Goal: Understand process/instructions: Learn how to perform a task or action

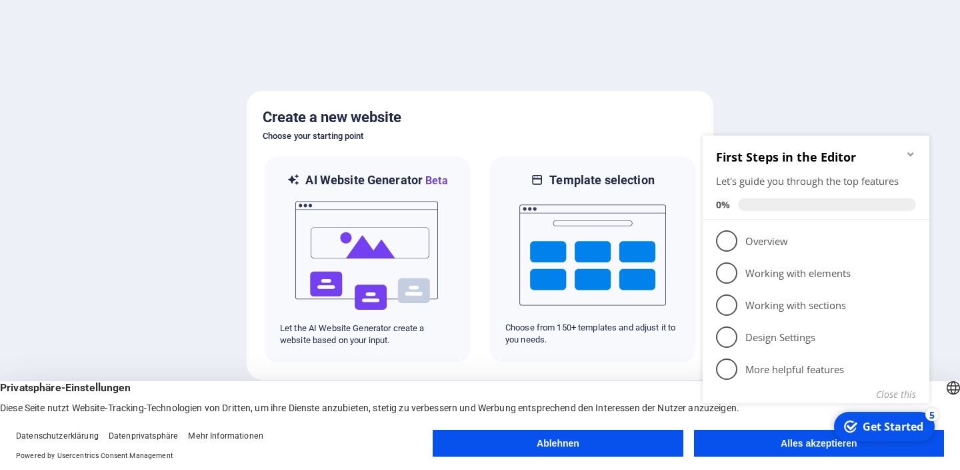
drag, startPoint x: 1447, startPoint y: 567, endPoint x: 750, endPoint y: 446, distance: 707.5
click at [750, 446] on div "checkmark Get Started 5 First Steps in the Editor Let's guide you through the t…" at bounding box center [819, 283] width 243 height 325
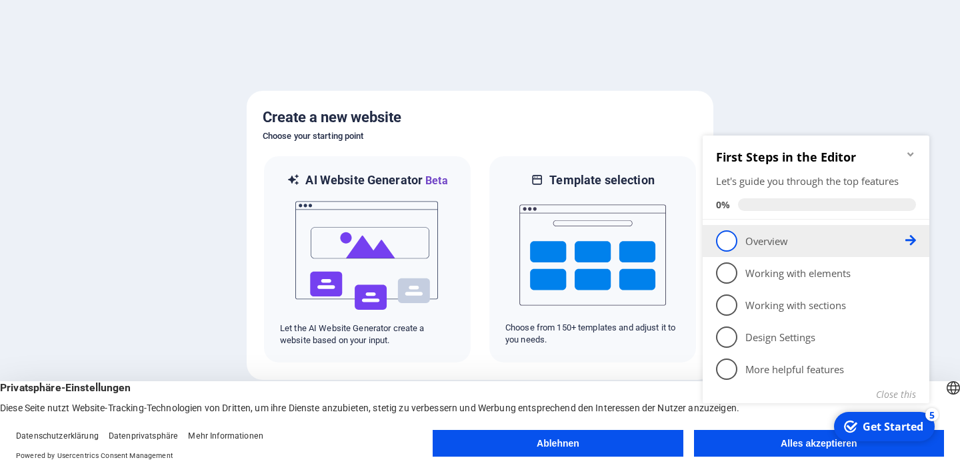
click at [773, 241] on p "Overview - incomplete" at bounding box center [826, 241] width 160 height 14
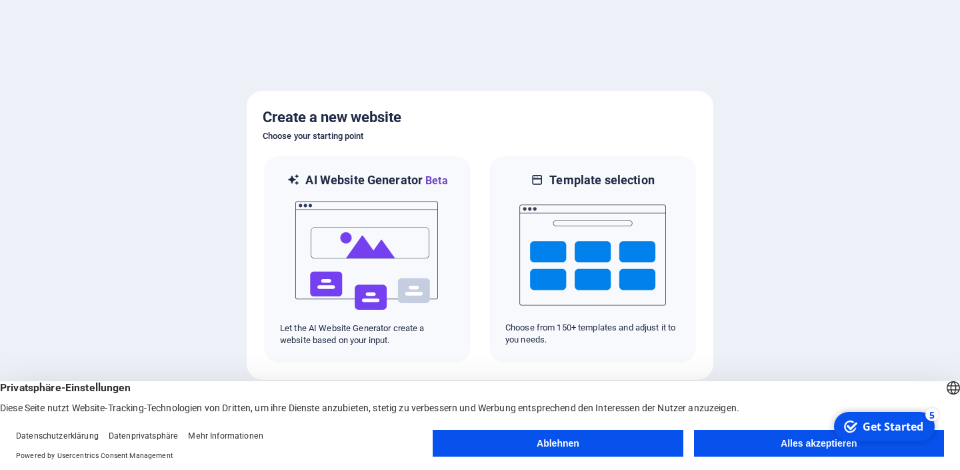
click at [758, 438] on button "Alles akzeptieren" at bounding box center [819, 443] width 250 height 27
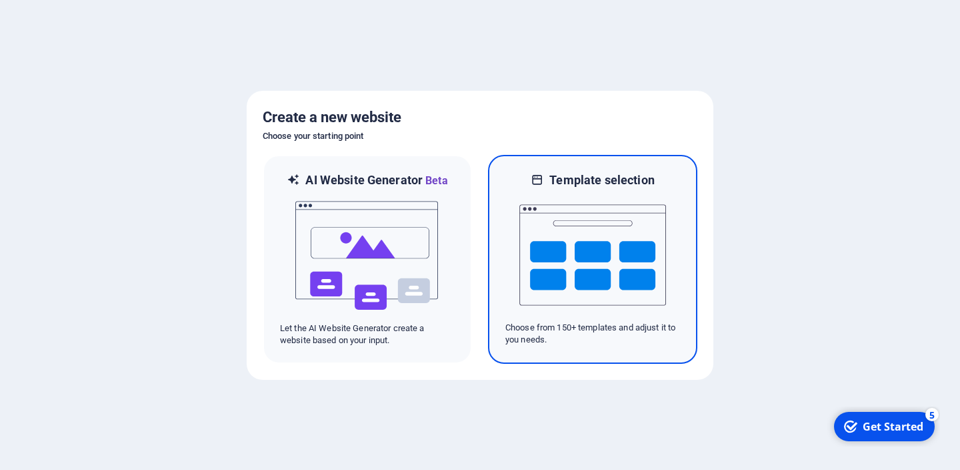
click at [606, 294] on img at bounding box center [593, 254] width 147 height 133
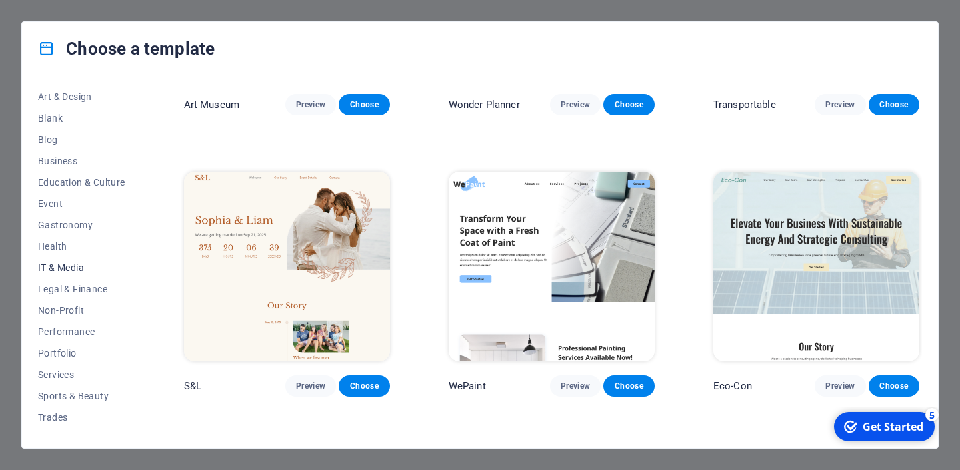
scroll to position [188, 0]
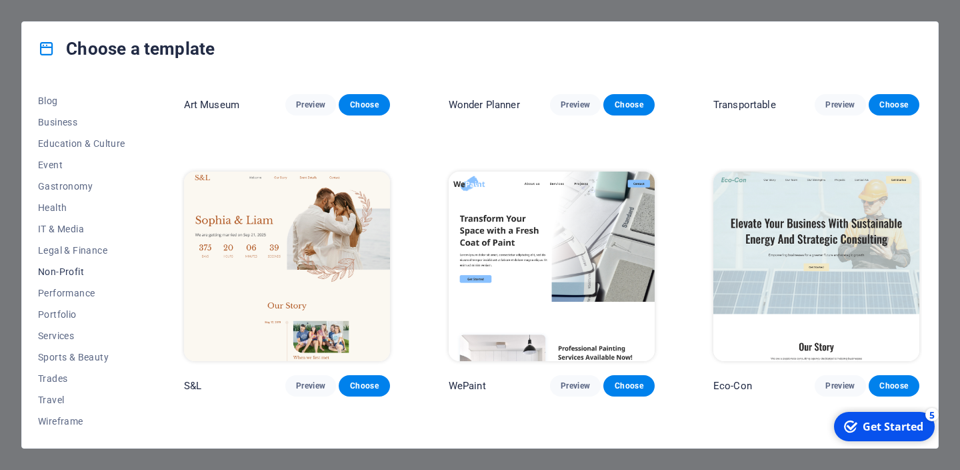
click at [90, 275] on span "Non-Profit" at bounding box center [81, 271] width 87 height 11
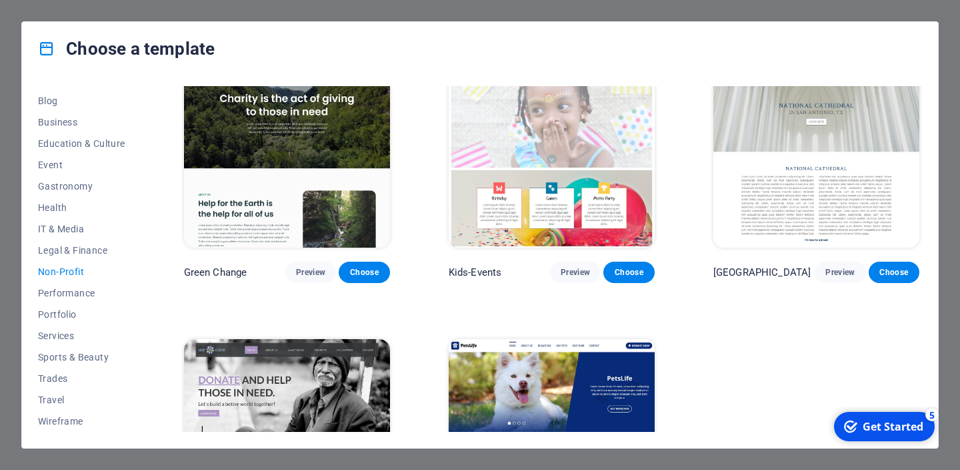
scroll to position [13, 0]
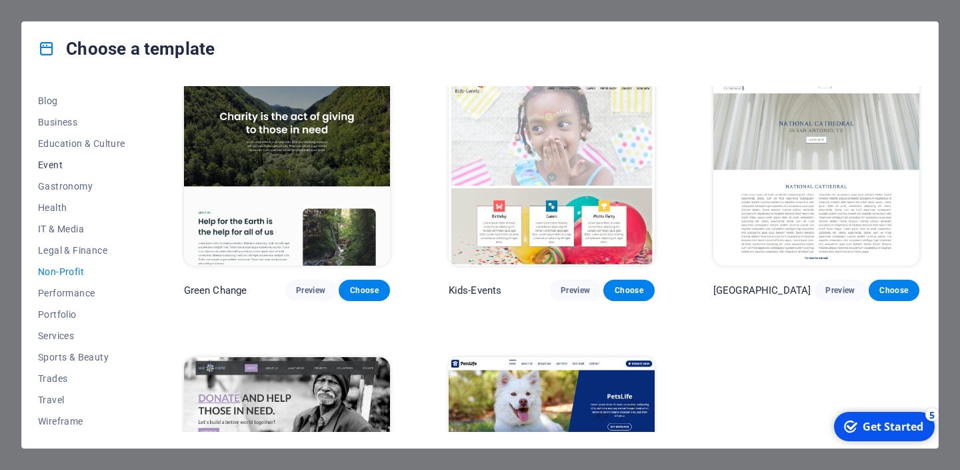
click at [62, 167] on span "Event" at bounding box center [81, 164] width 87 height 11
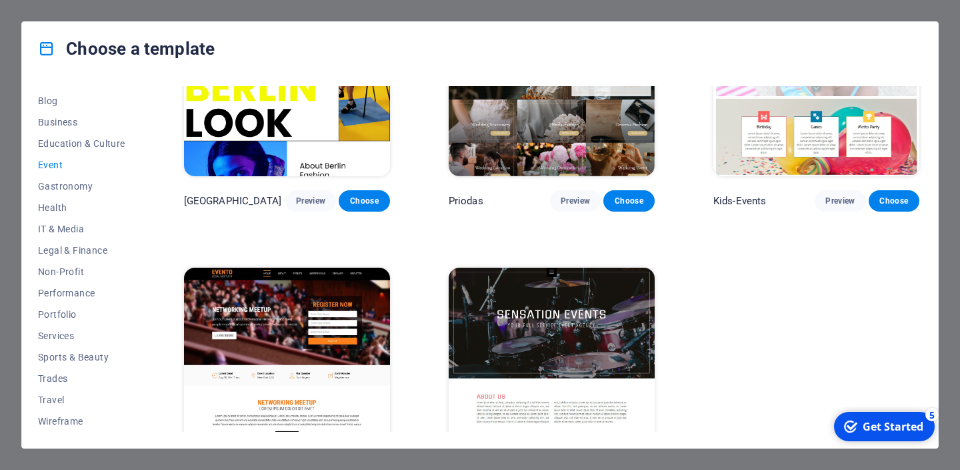
scroll to position [428, 0]
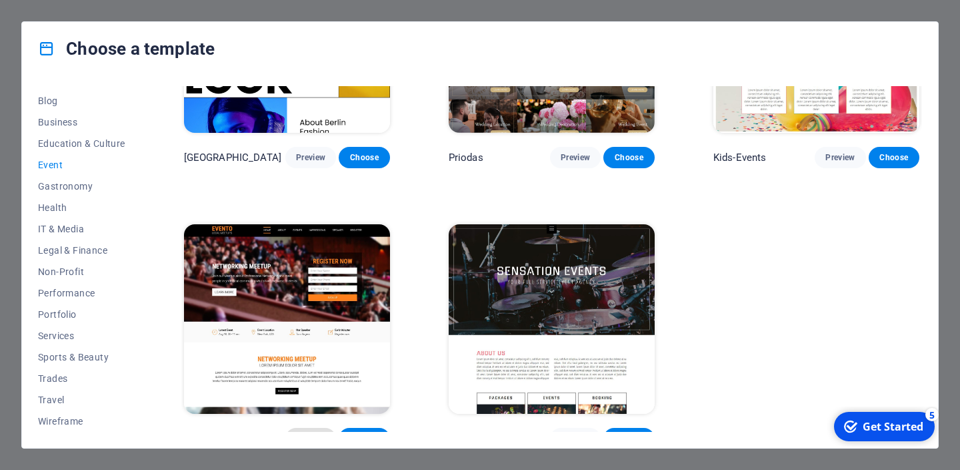
click at [315, 433] on span "Preview" at bounding box center [310, 438] width 29 height 11
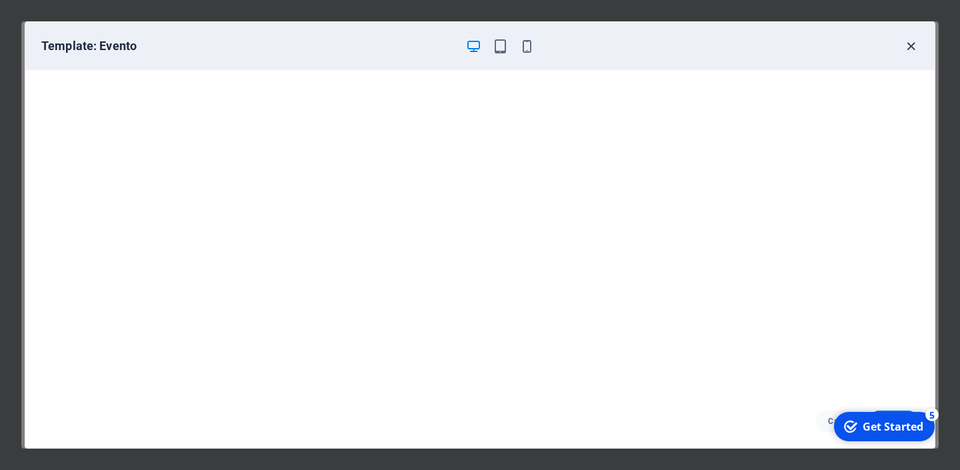
click at [912, 51] on icon "button" at bounding box center [911, 46] width 15 height 15
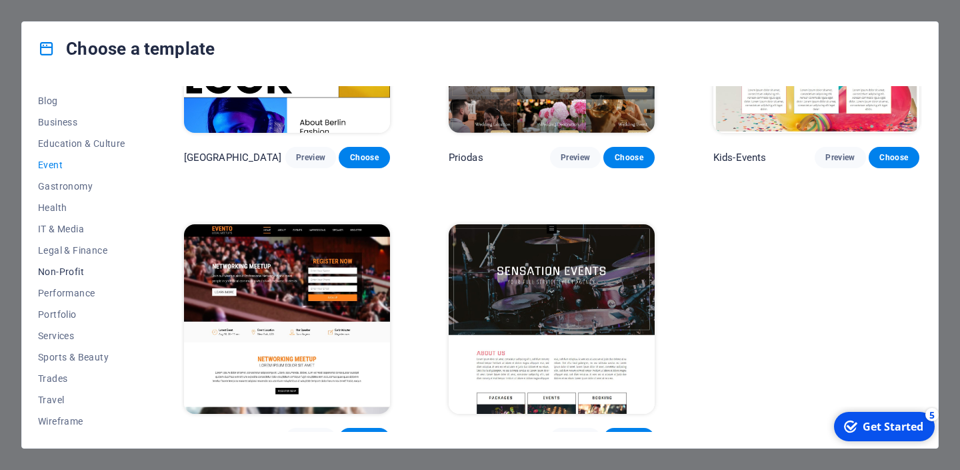
click at [68, 273] on span "Non-Profit" at bounding box center [81, 271] width 87 height 11
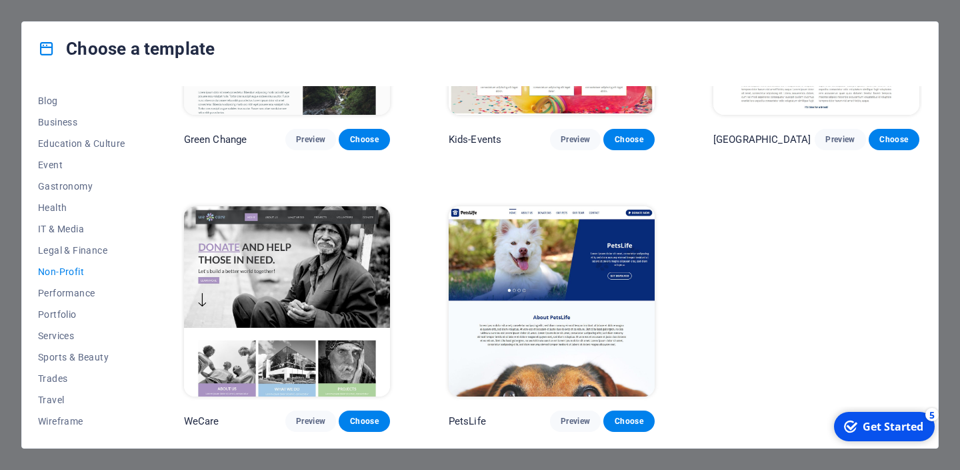
scroll to position [152, 0]
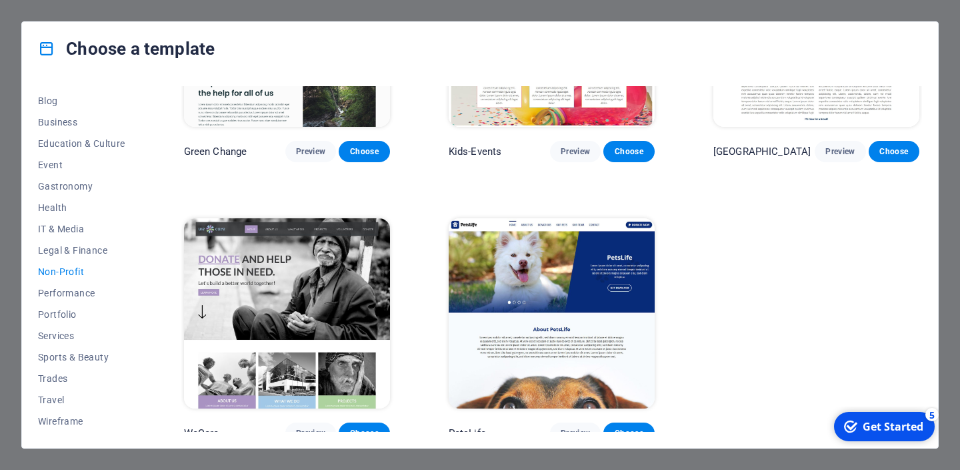
click at [249, 290] on img at bounding box center [287, 313] width 206 height 190
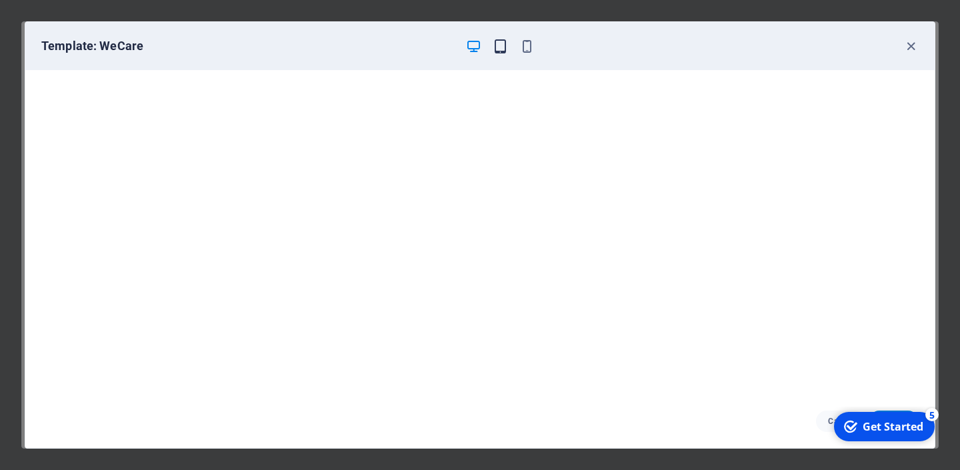
click at [500, 47] on icon "button" at bounding box center [500, 46] width 15 height 15
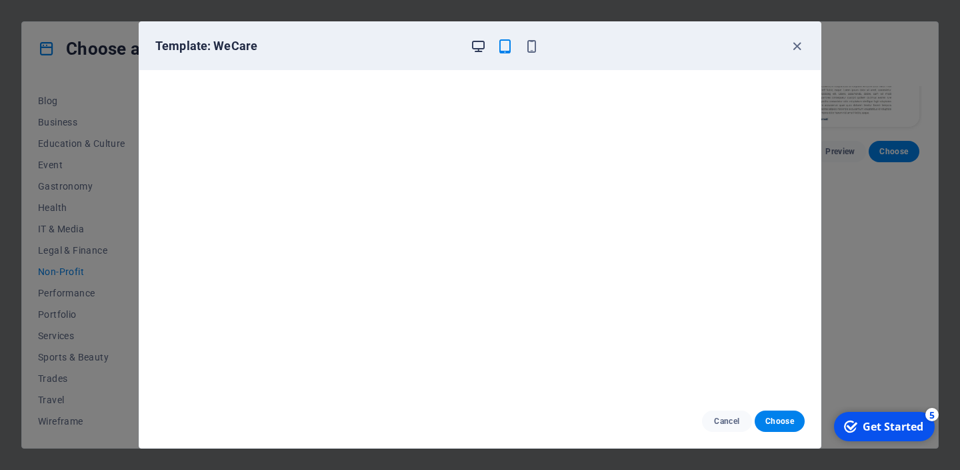
click at [483, 47] on icon "button" at bounding box center [478, 46] width 15 height 15
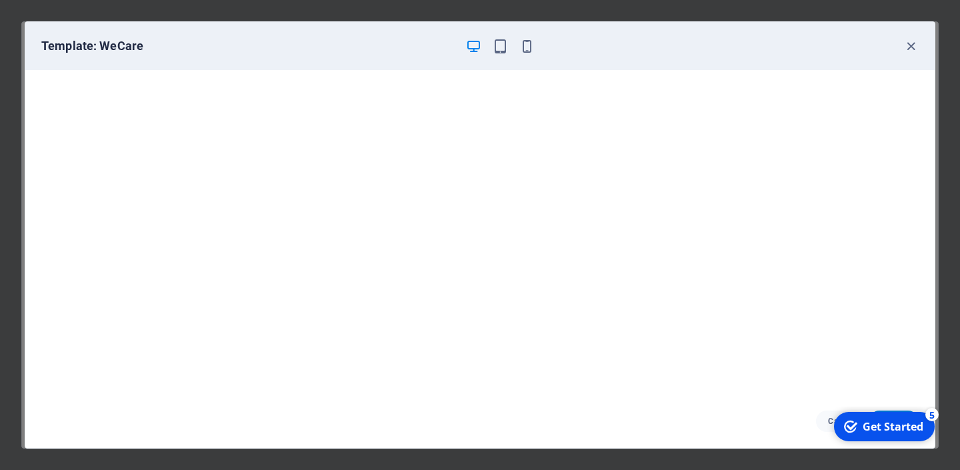
click at [862, 427] on div "checkmark Get Started 5" at bounding box center [883, 426] width 79 height 15
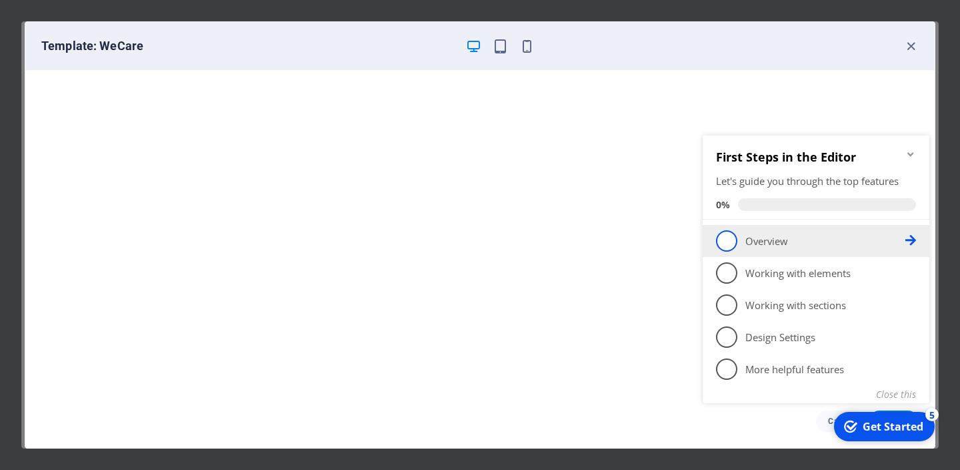
click at [722, 247] on span "1" at bounding box center [726, 240] width 21 height 21
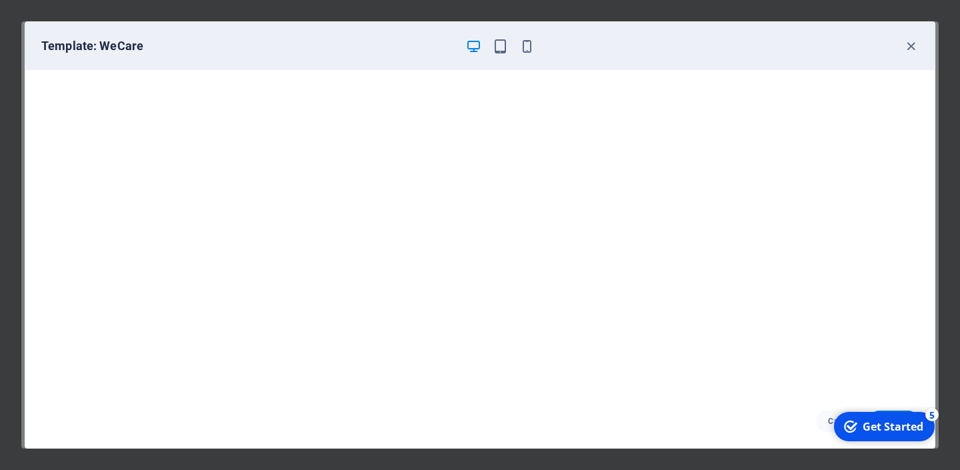
click at [855, 426] on icon "checkmark" at bounding box center [850, 426] width 13 height 13
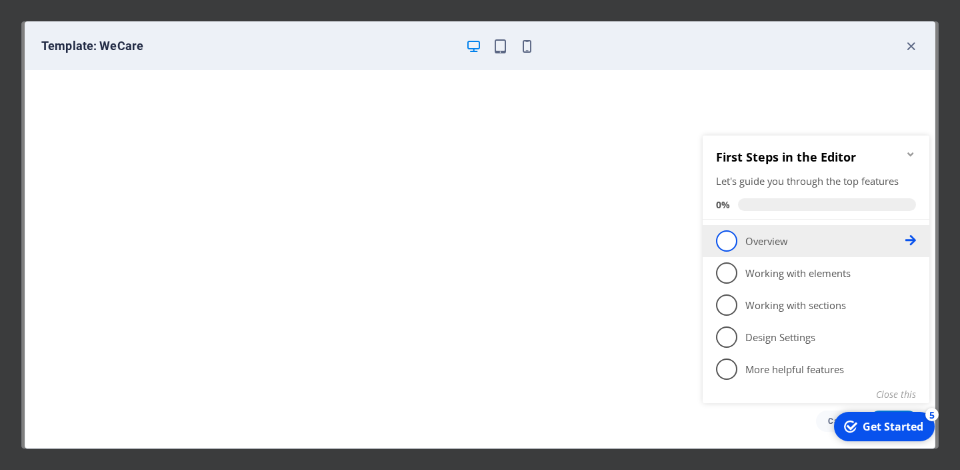
click at [810, 244] on p "Overview - incomplete" at bounding box center [826, 241] width 160 height 14
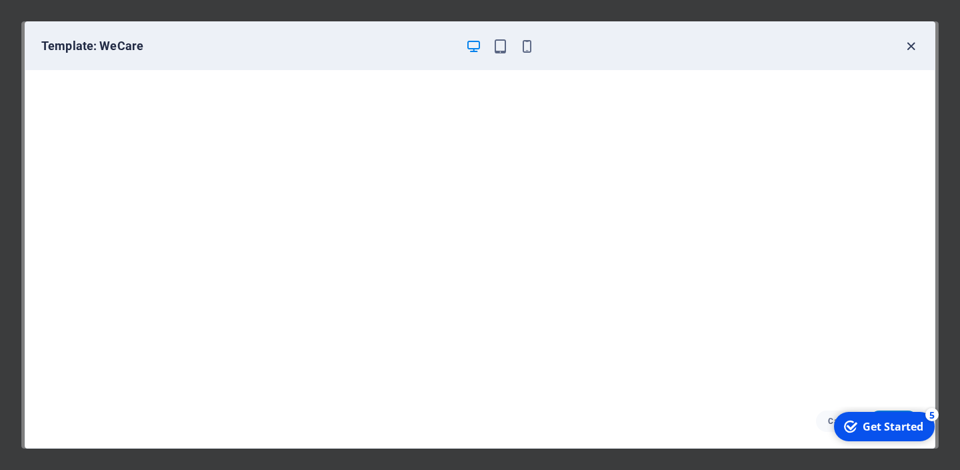
click at [910, 53] on icon "button" at bounding box center [911, 46] width 15 height 15
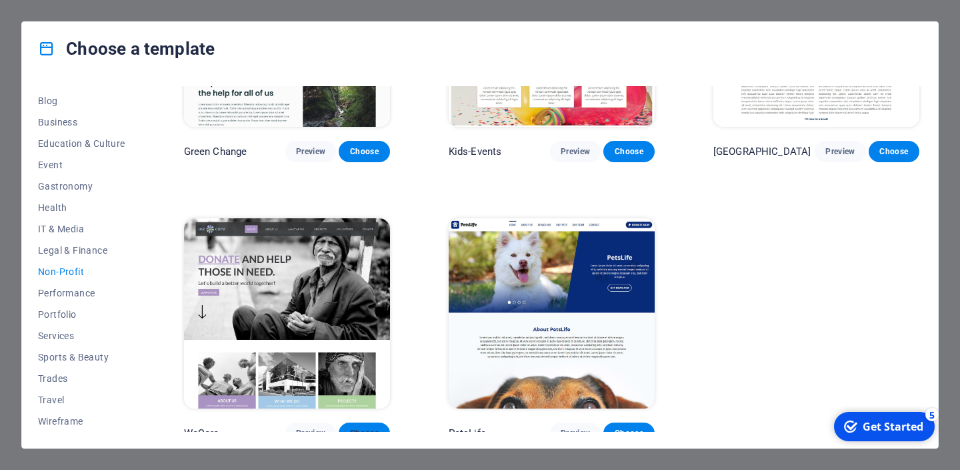
click at [377, 422] on button "Choose" at bounding box center [364, 432] width 51 height 21
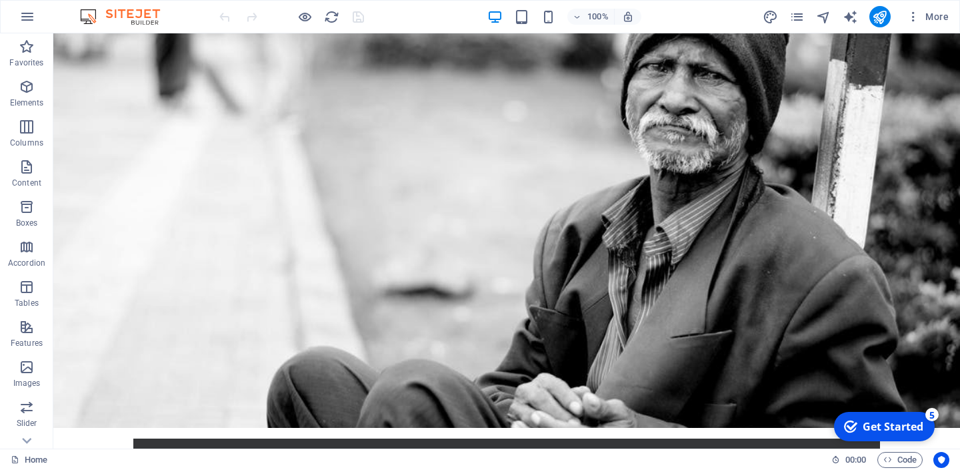
click at [894, 429] on div "Get Started" at bounding box center [893, 426] width 61 height 15
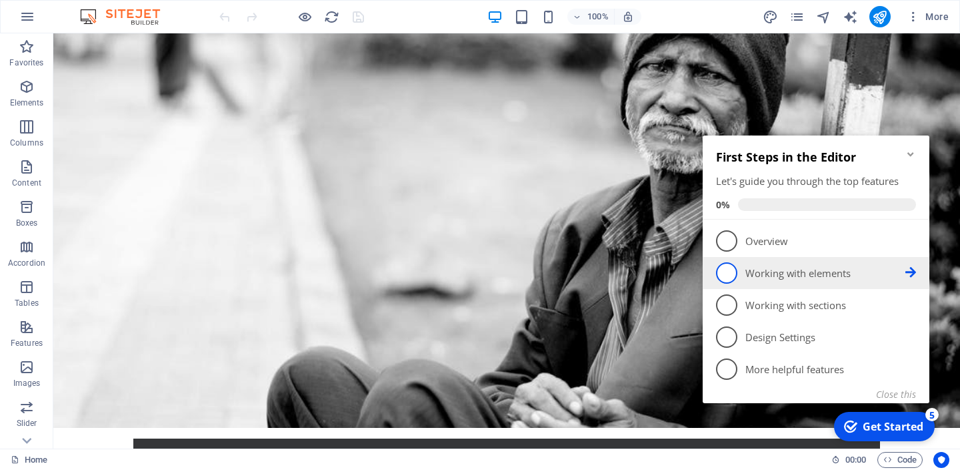
click at [848, 275] on p "Working with elements - incomplete" at bounding box center [826, 273] width 160 height 14
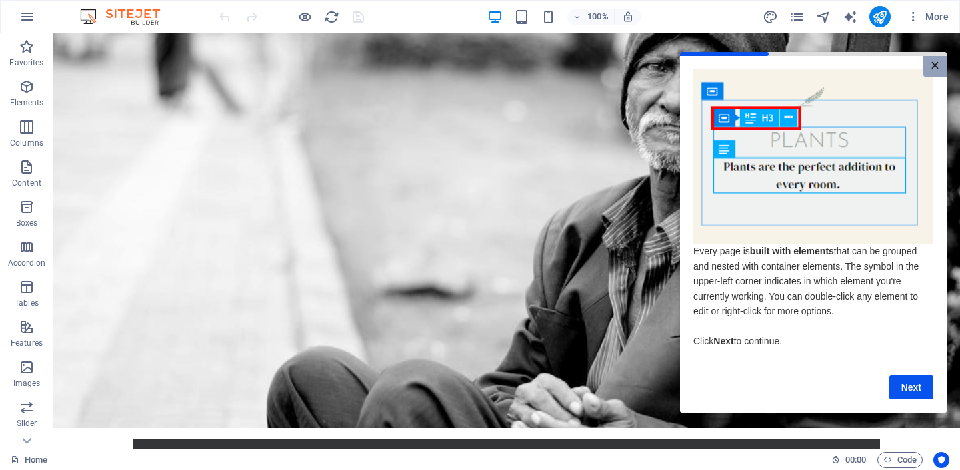
click at [942, 69] on link "×" at bounding box center [935, 66] width 23 height 21
